Goal: Find specific page/section: Find specific page/section

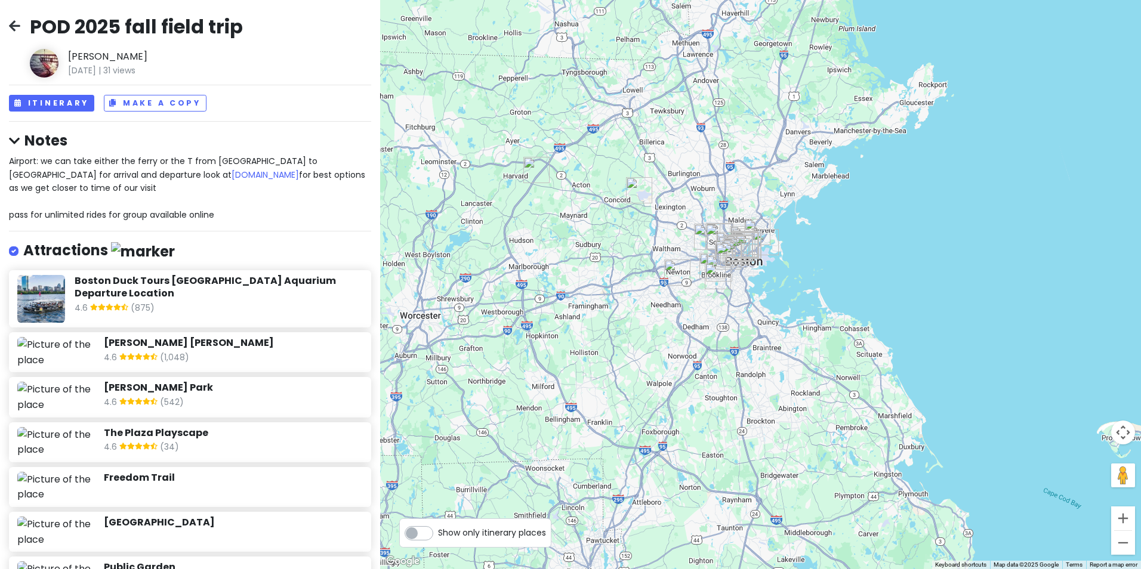
drag, startPoint x: 614, startPoint y: 333, endPoint x: 655, endPoint y: 206, distance: 133.2
click at [658, 201] on div at bounding box center [760, 284] width 761 height 569
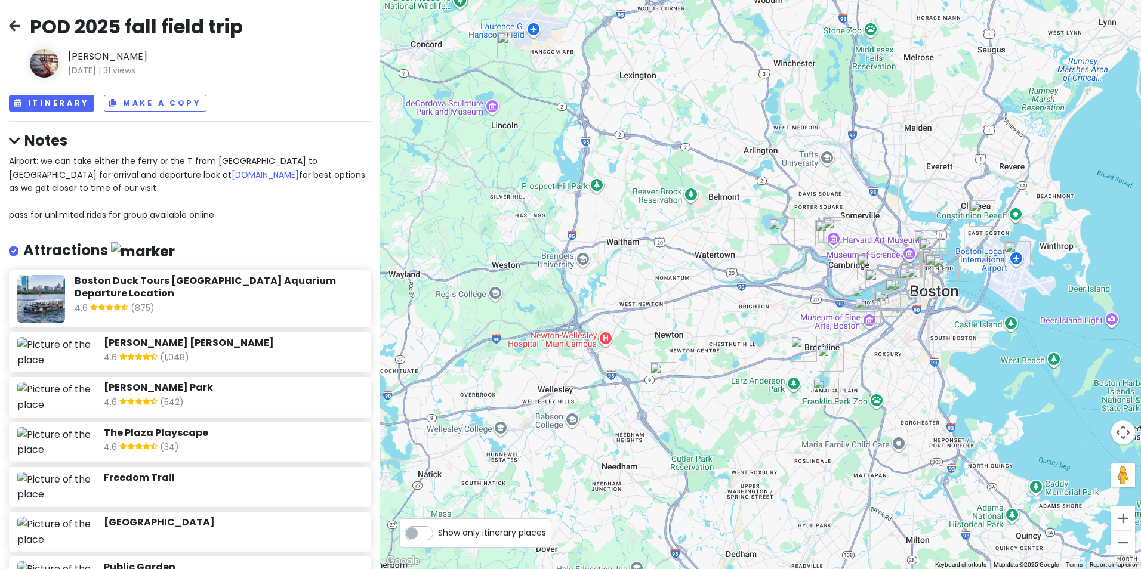
drag, startPoint x: 694, startPoint y: 339, endPoint x: 656, endPoint y: 168, distance: 174.8
click at [656, 160] on div at bounding box center [760, 284] width 761 height 569
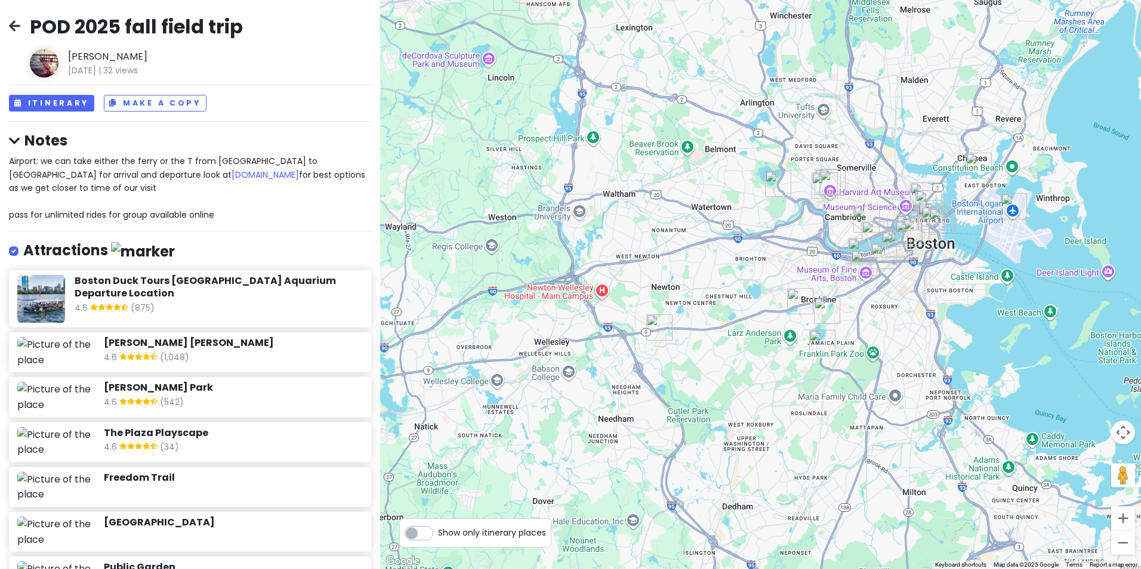
click at [480, 540] on span "Show only itinerary places" at bounding box center [492, 532] width 108 height 13
click at [446, 531] on input "Show only itinerary places" at bounding box center [442, 527] width 8 height 8
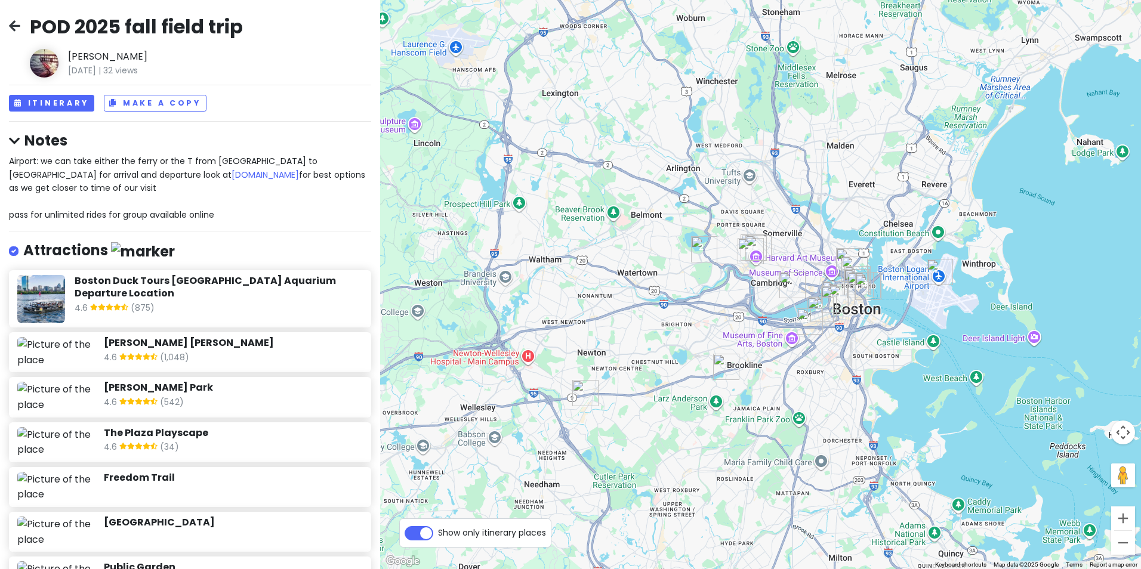
drag, startPoint x: 766, startPoint y: 348, endPoint x: 693, endPoint y: 427, distance: 107.3
click at [693, 427] on div at bounding box center [760, 284] width 761 height 569
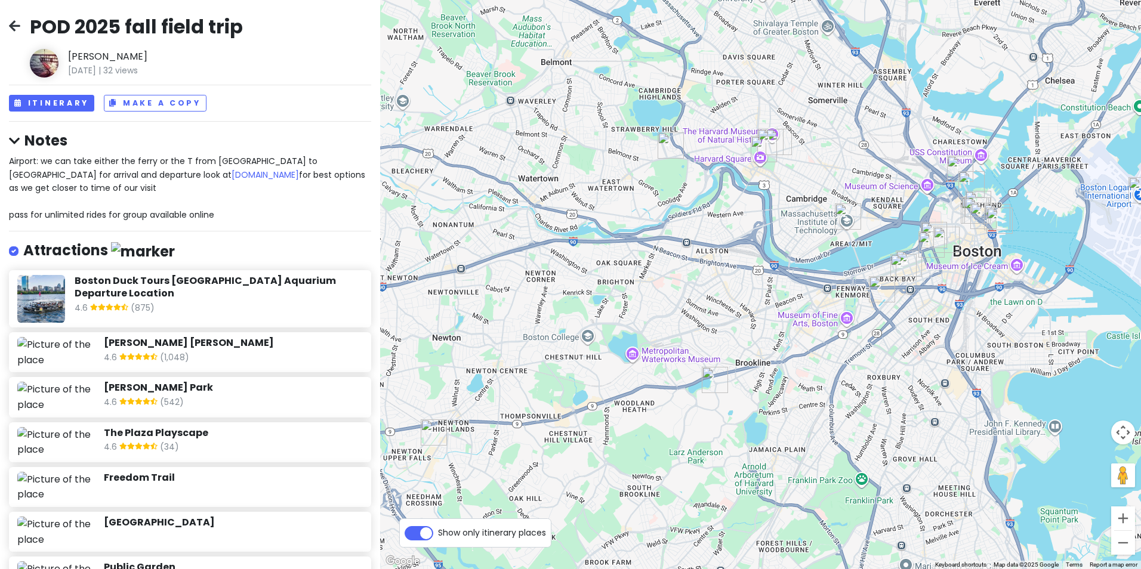
drag, startPoint x: 730, startPoint y: 323, endPoint x: 690, endPoint y: 344, distance: 45.4
click at [690, 343] on div at bounding box center [760, 284] width 761 height 569
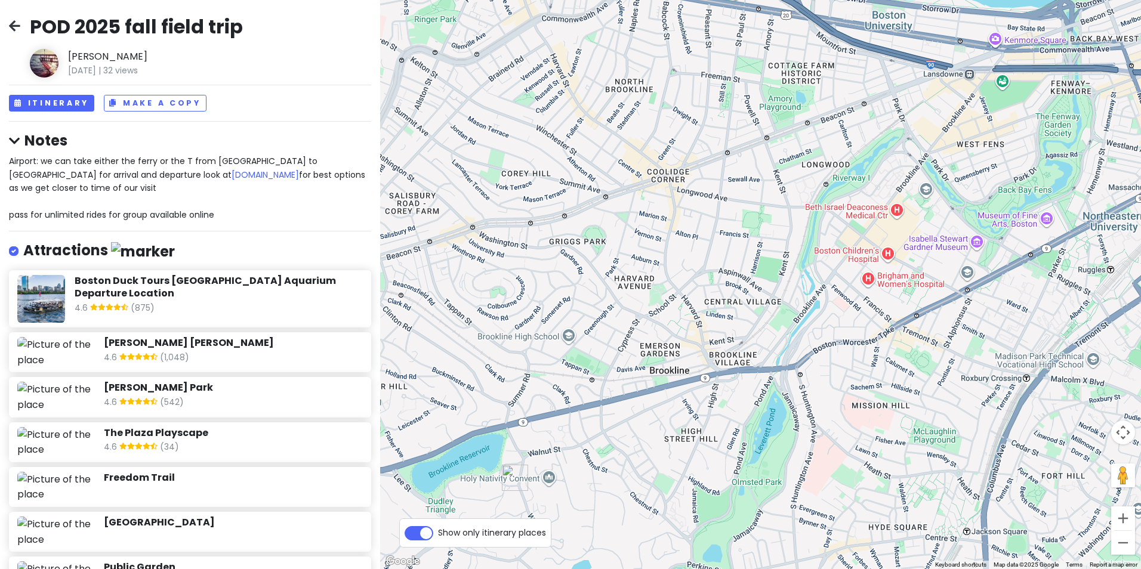
drag, startPoint x: 780, startPoint y: 351, endPoint x: 519, endPoint y: 347, distance: 261.4
click at [519, 347] on div at bounding box center [760, 284] width 761 height 569
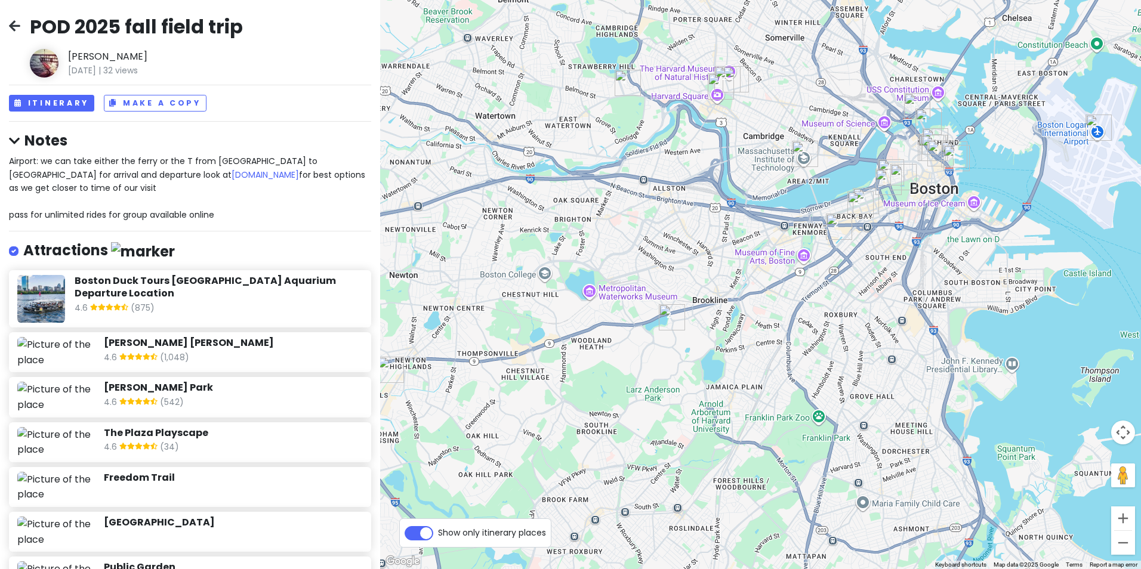
click at [438, 534] on label "Show only itinerary places" at bounding box center [492, 530] width 108 height 14
click at [438, 531] on input "Show only itinerary places" at bounding box center [442, 527] width 8 height 8
click at [438, 532] on label "Show only itinerary places" at bounding box center [492, 530] width 108 height 14
click at [438, 531] on input "Show only itinerary places" at bounding box center [442, 527] width 8 height 8
click at [438, 531] on label "Show only itinerary places" at bounding box center [492, 530] width 108 height 14
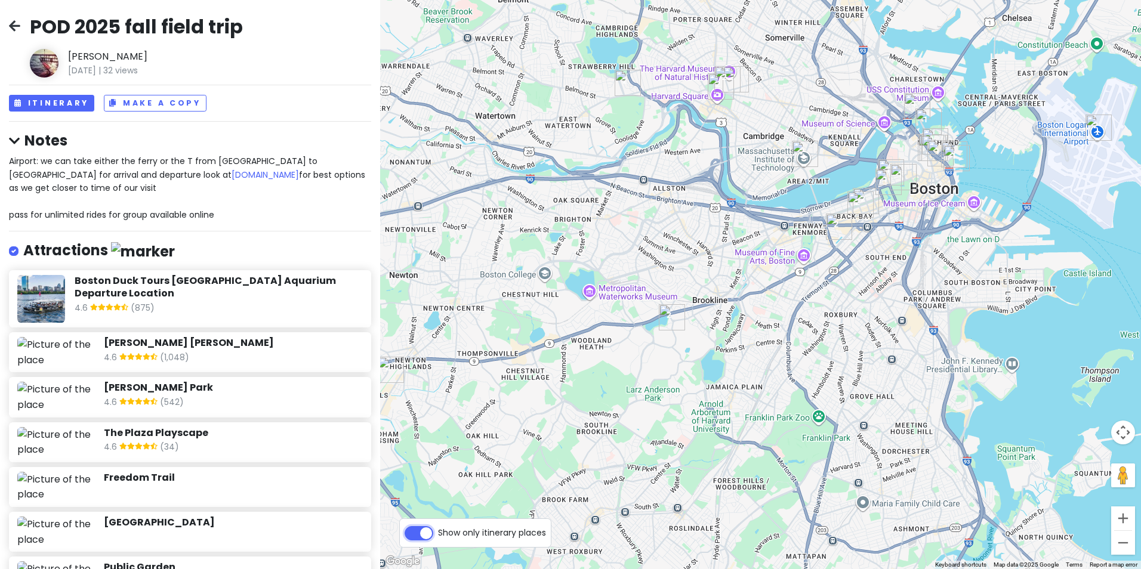
click at [438, 531] on input "Show only itinerary places" at bounding box center [442, 527] width 8 height 8
checkbox input "false"
